Goal: Information Seeking & Learning: Learn about a topic

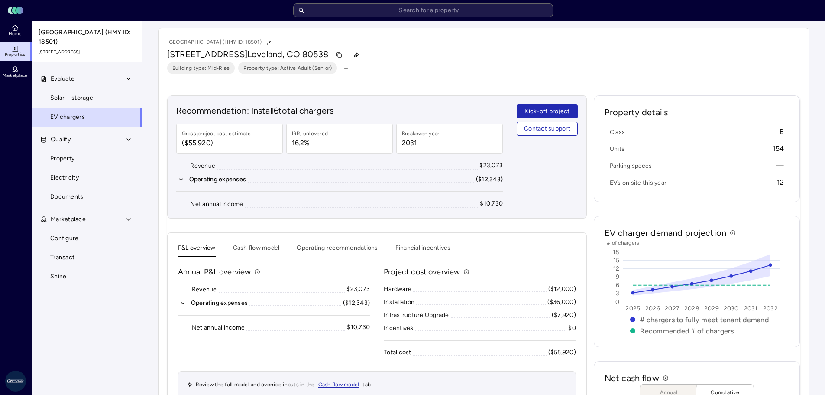
click at [348, 13] on input "text" at bounding box center [423, 10] width 260 height 14
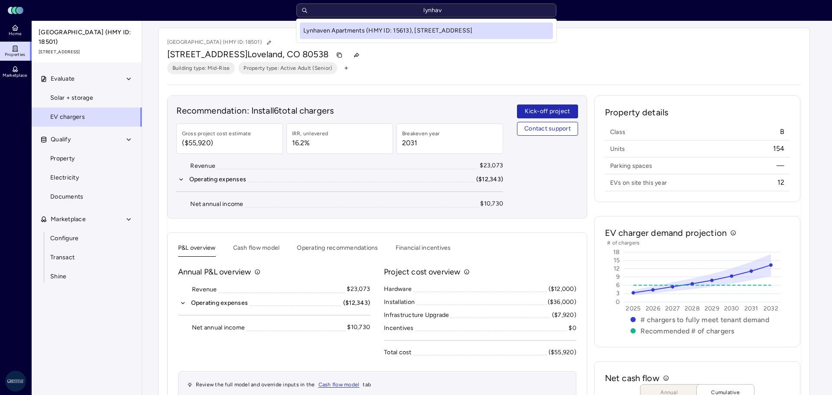
type input "lynhave"
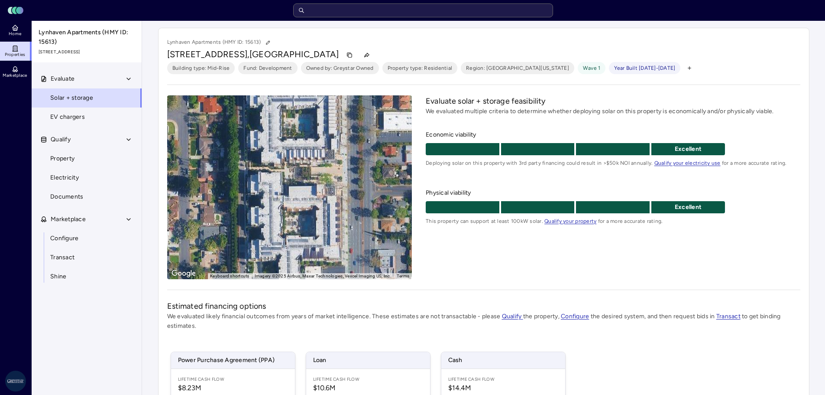
click at [72, 117] on span "EV chargers" at bounding box center [67, 117] width 35 height 10
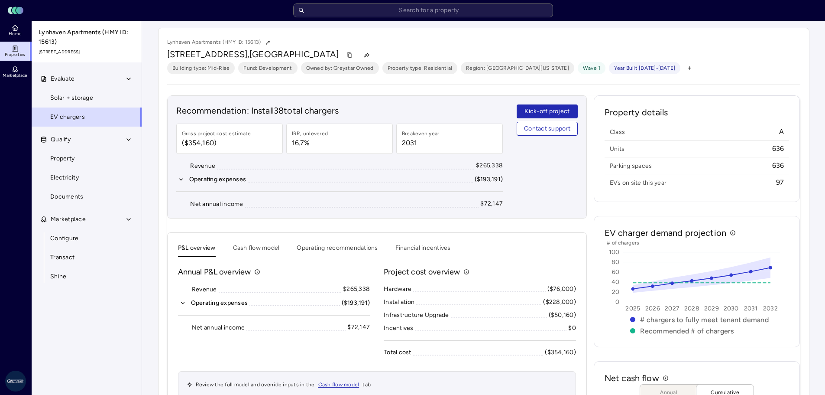
click at [75, 94] on span "Solar + storage" at bounding box center [71, 98] width 43 height 10
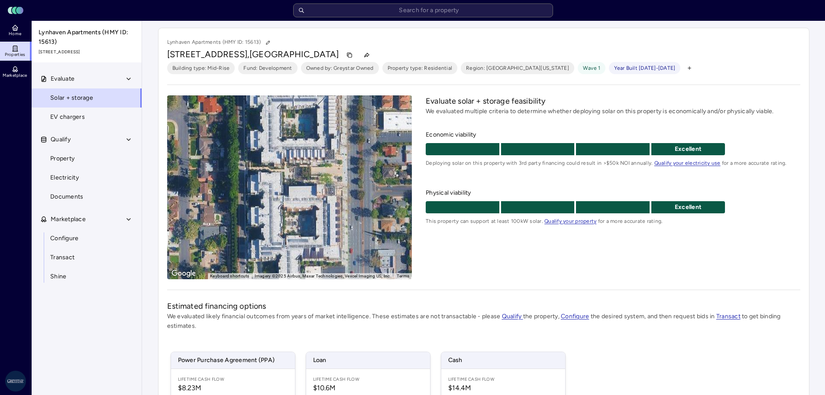
click at [390, 8] on input "text" at bounding box center [423, 10] width 260 height 14
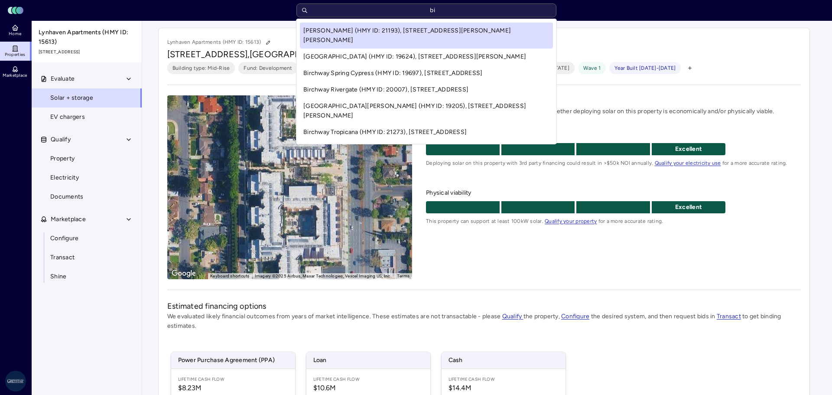
type input "b"
type input "e"
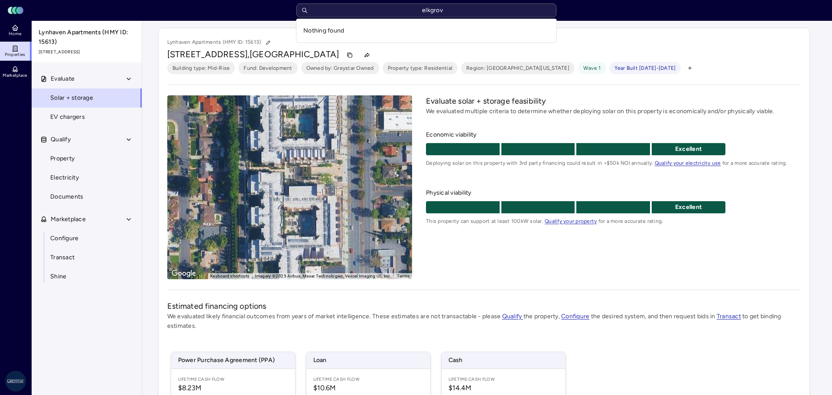
type input "elkgrove"
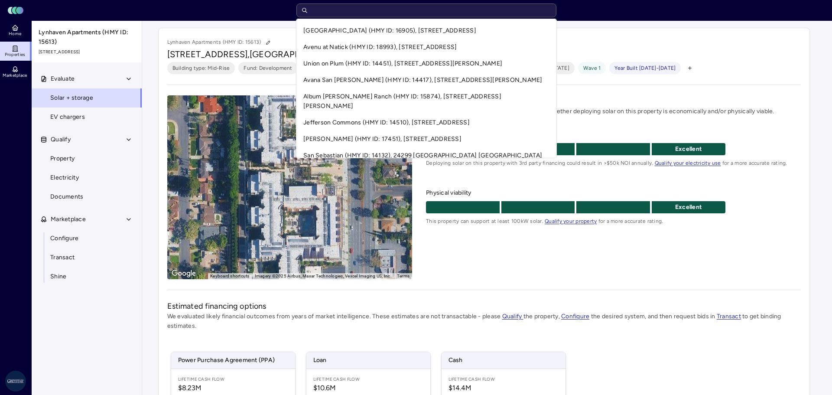
click at [524, 278] on div "Toggle Sidebar Lumen Energy Logo Home Properties Marketplace Greystar AS James …" at bounding box center [412, 277] width 825 height 554
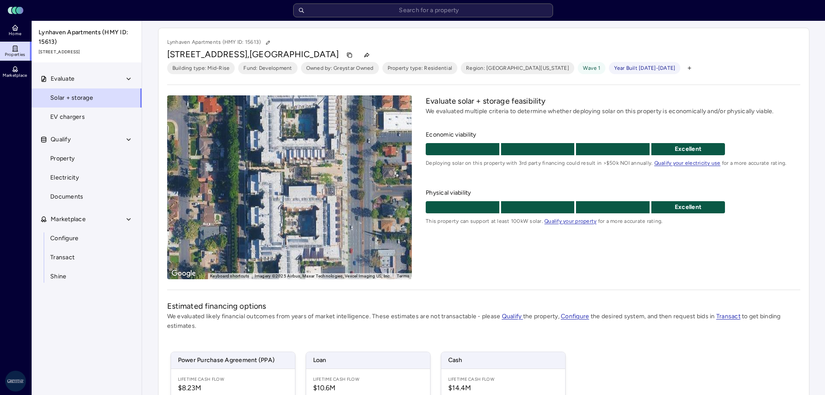
click at [85, 110] on link "EV chargers" at bounding box center [86, 116] width 111 height 19
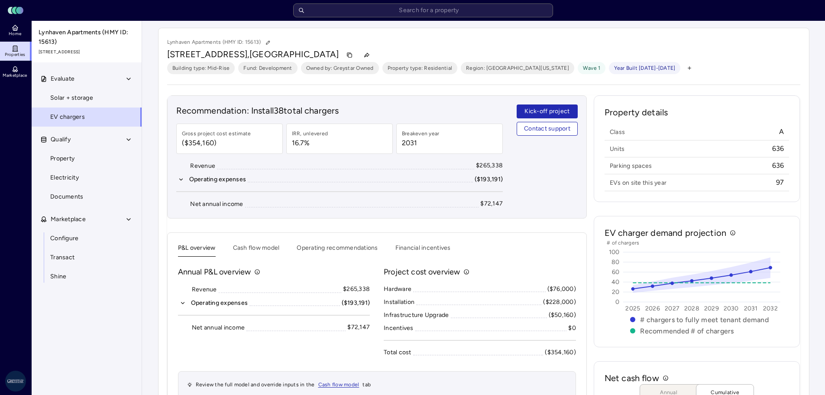
scroll to position [43, 0]
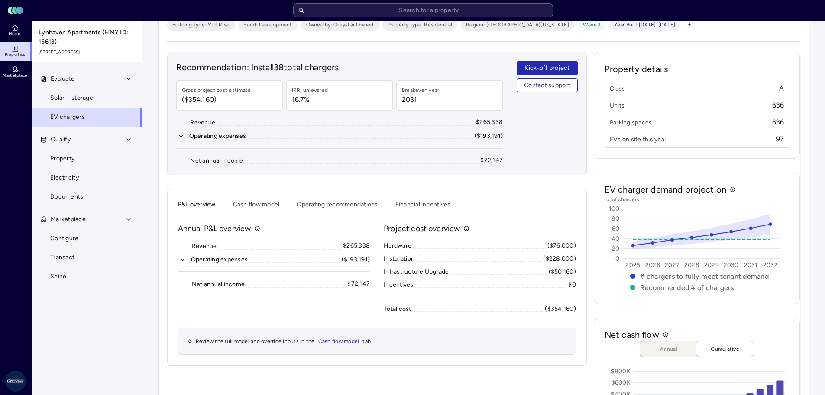
click at [407, 201] on button "Financial incentives" at bounding box center [422, 206] width 55 height 13
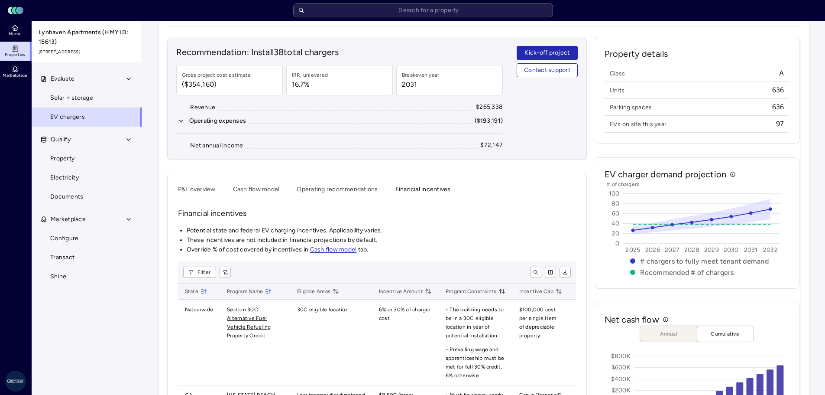
scroll to position [10, 0]
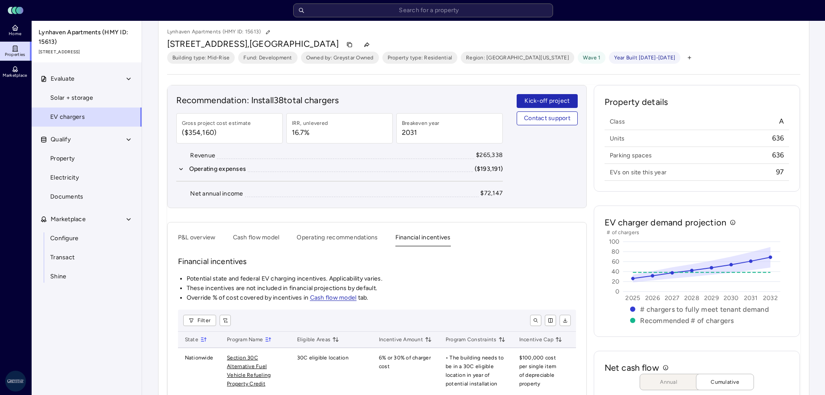
click at [196, 243] on button "P&L overview" at bounding box center [197, 239] width 38 height 13
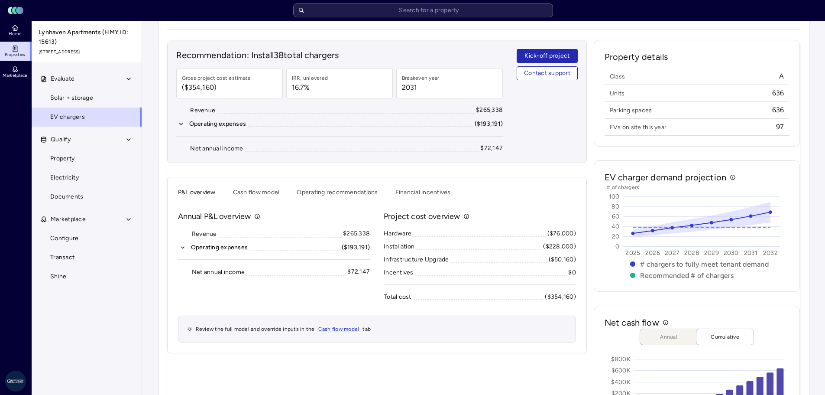
scroll to position [97, 0]
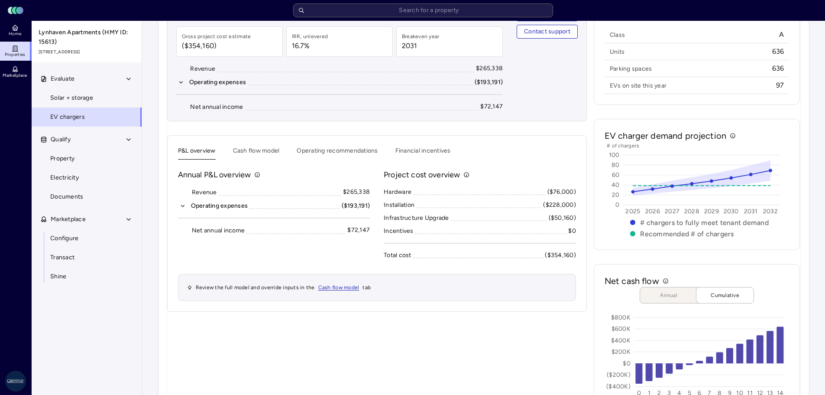
click at [262, 146] on div "P&L overview Cash flow model Operating recommendations Financial incentives Ann…" at bounding box center [377, 223] width 420 height 176
click at [261, 150] on button "Cash flow model" at bounding box center [256, 152] width 47 height 13
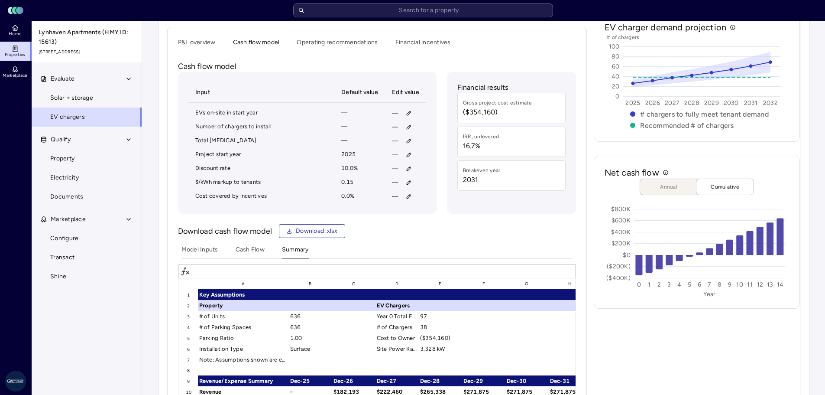
scroll to position [140, 0]
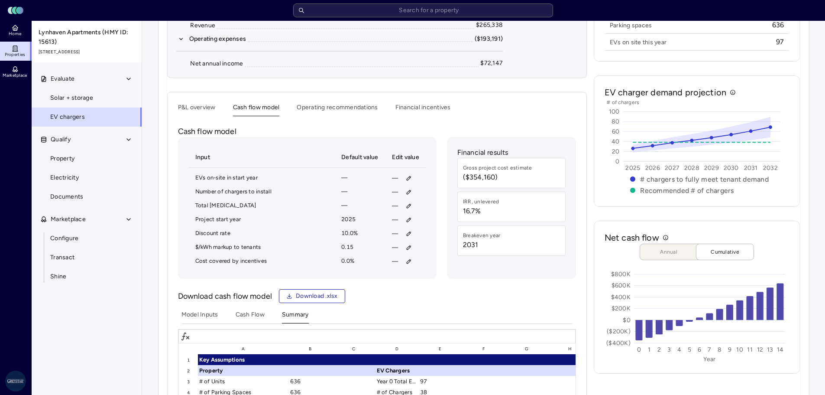
click at [196, 100] on div "P&L overview Cash flow model Operating recommendations Financial incentives Cas…" at bounding box center [377, 367] width 420 height 551
click at [194, 109] on button "P&L overview" at bounding box center [197, 109] width 38 height 13
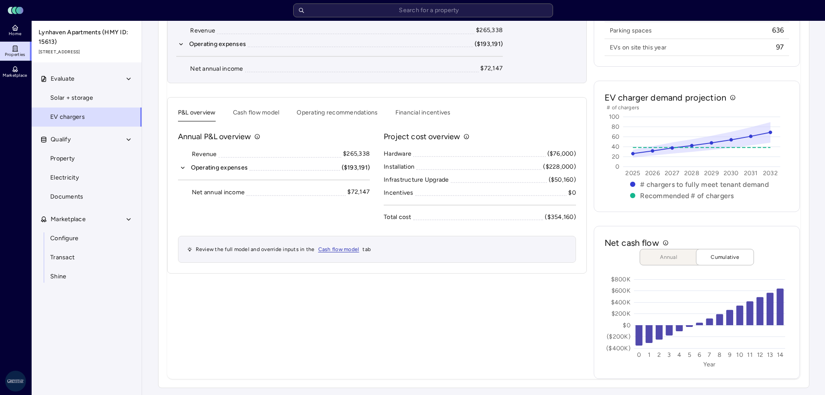
drag, startPoint x: 246, startPoint y: 120, endPoint x: 263, endPoint y: 125, distance: 18.1
click at [246, 120] on button "Cash flow model" at bounding box center [256, 114] width 47 height 13
click at [264, 110] on button "Cash flow model" at bounding box center [256, 114] width 47 height 13
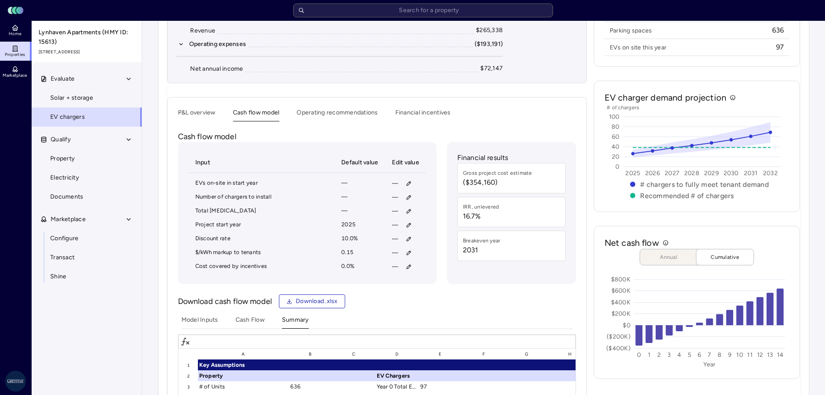
click at [335, 109] on button "Operating recommendations" at bounding box center [337, 114] width 81 height 13
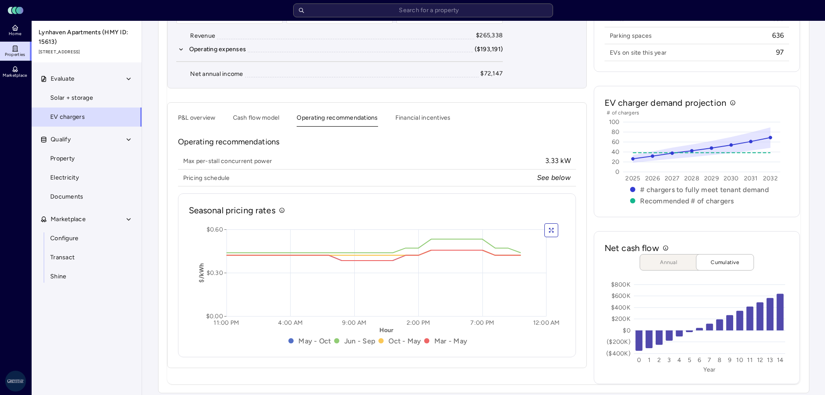
scroll to position [87, 0]
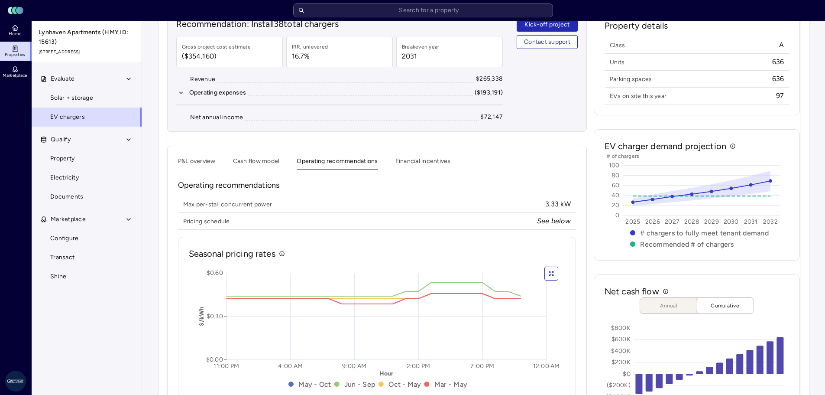
click at [202, 160] on button "P&L overview" at bounding box center [197, 162] width 38 height 13
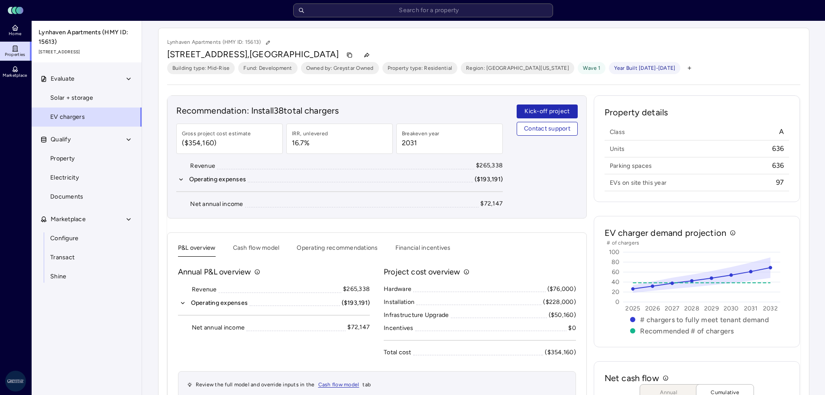
click at [185, 301] on icon "button" at bounding box center [183, 303] width 6 height 6
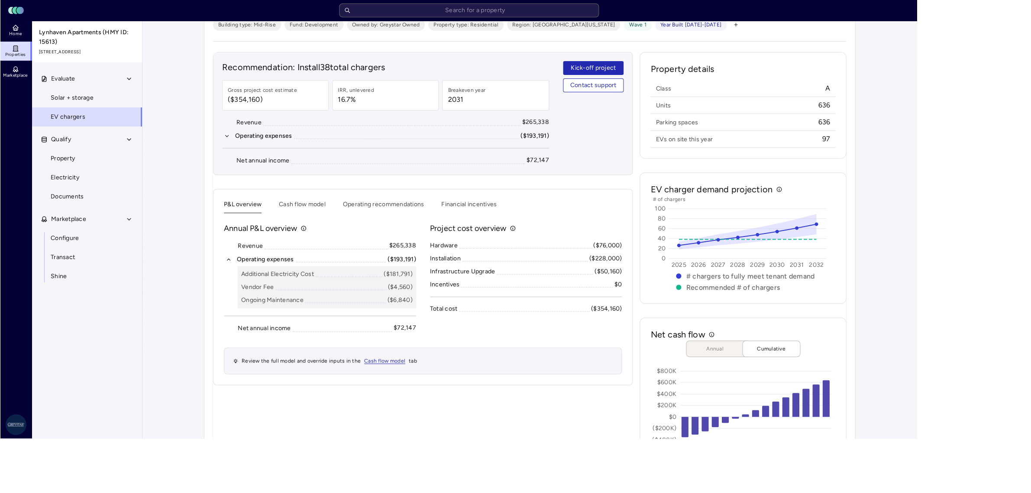
scroll to position [37, 0]
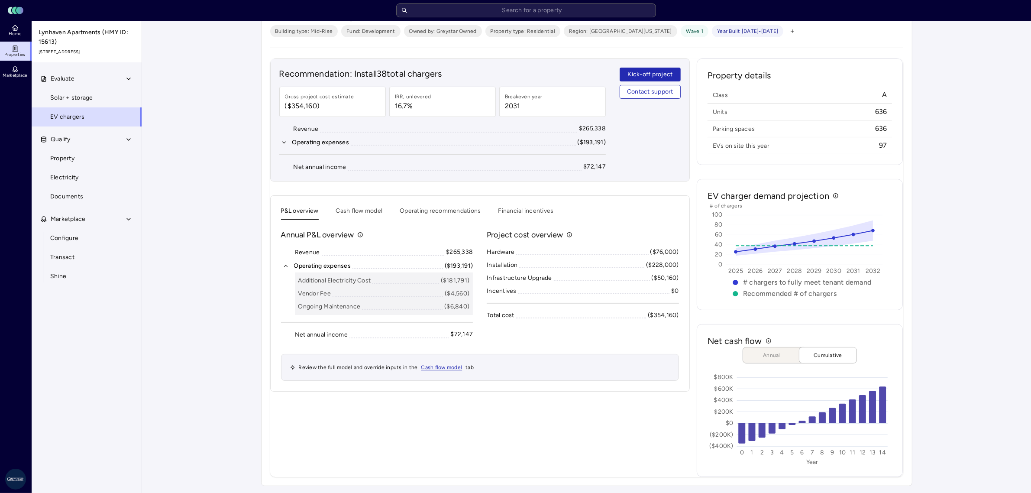
click at [363, 213] on button "Cash flow model" at bounding box center [359, 212] width 47 height 13
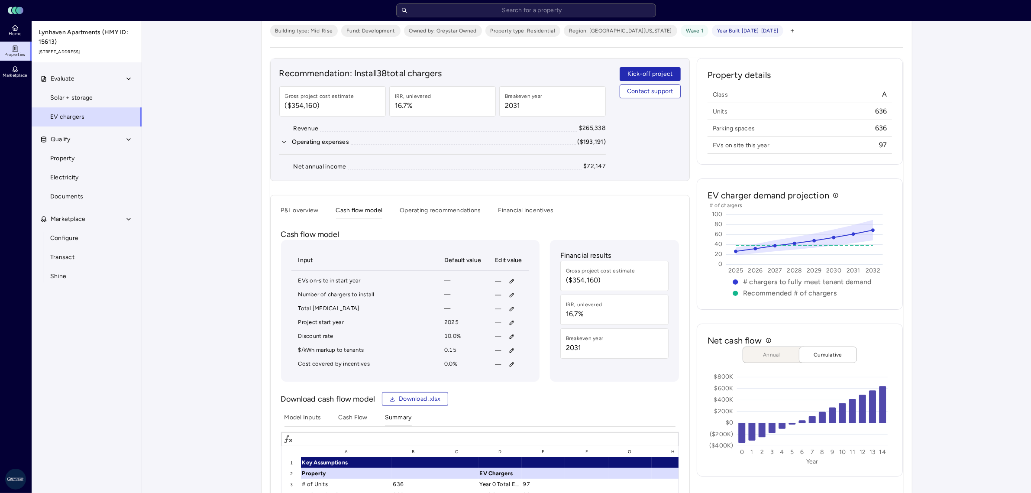
click at [430, 211] on button "Operating recommendations" at bounding box center [440, 212] width 81 height 13
